Goal: Check status: Check status

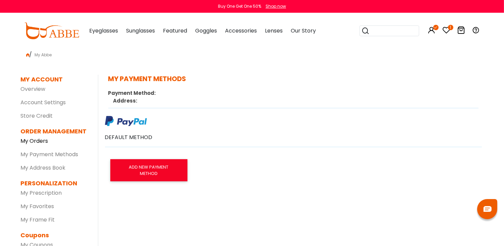
click at [39, 141] on link "My Orders" at bounding box center [35, 141] width 28 height 8
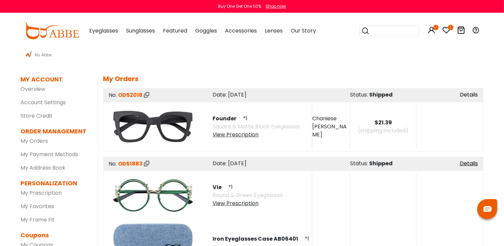
click at [476, 97] on link "Details" at bounding box center [469, 95] width 18 height 8
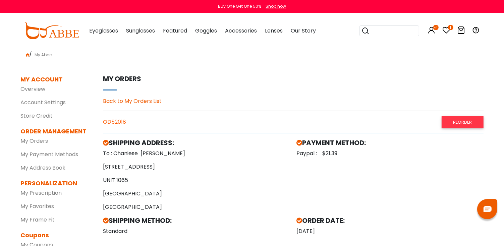
click at [136, 100] on link "Back to My Orders List" at bounding box center [132, 101] width 59 height 8
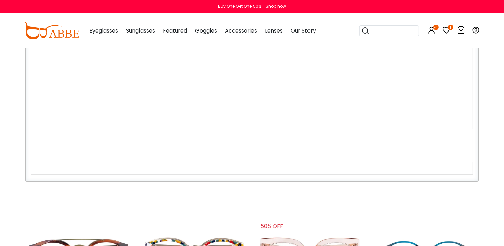
scroll to position [101, 0]
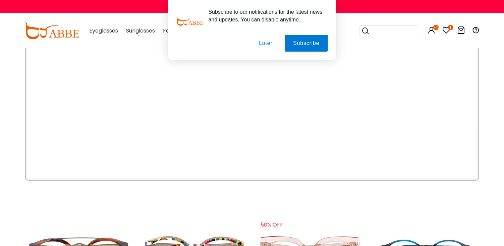
click at [265, 44] on button "Later" at bounding box center [266, 43] width 30 height 17
